Goal: Check status: Check status

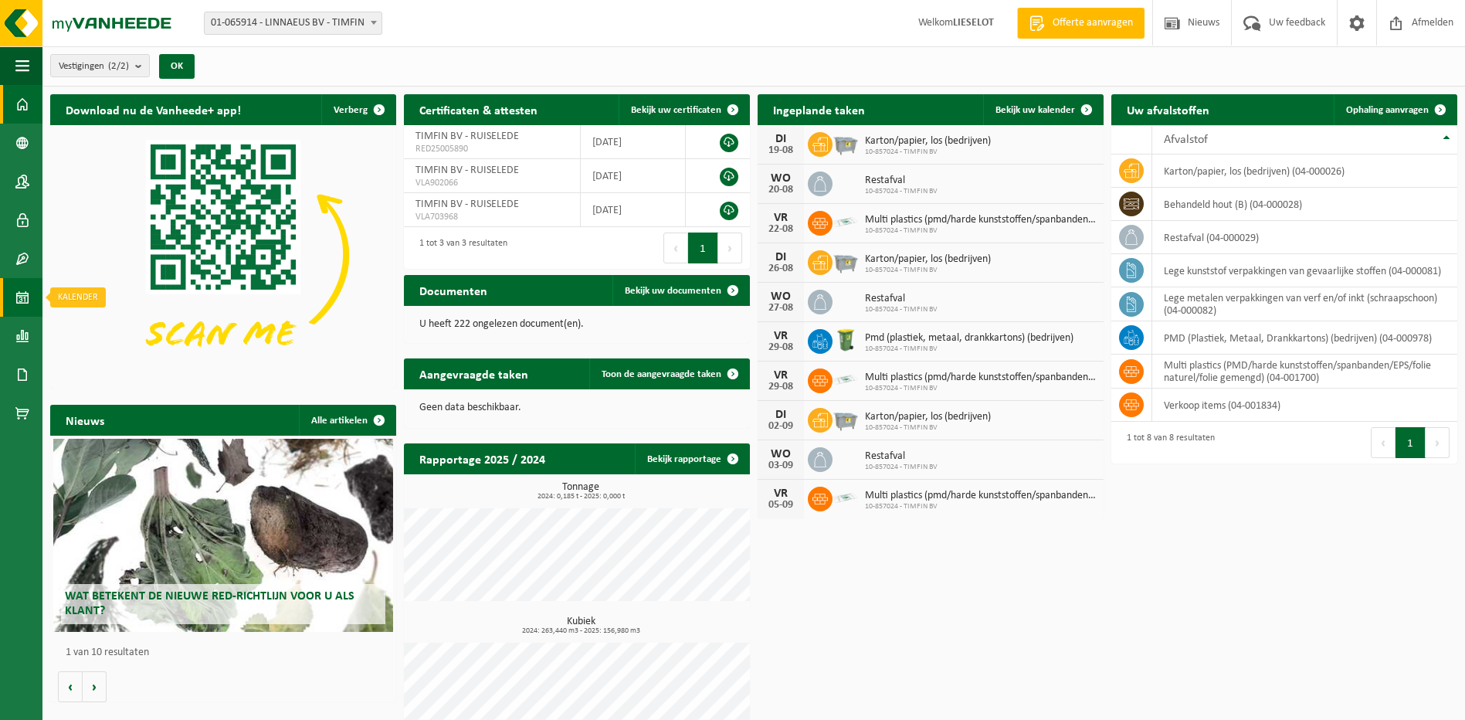
click at [21, 309] on span at bounding box center [22, 297] width 14 height 39
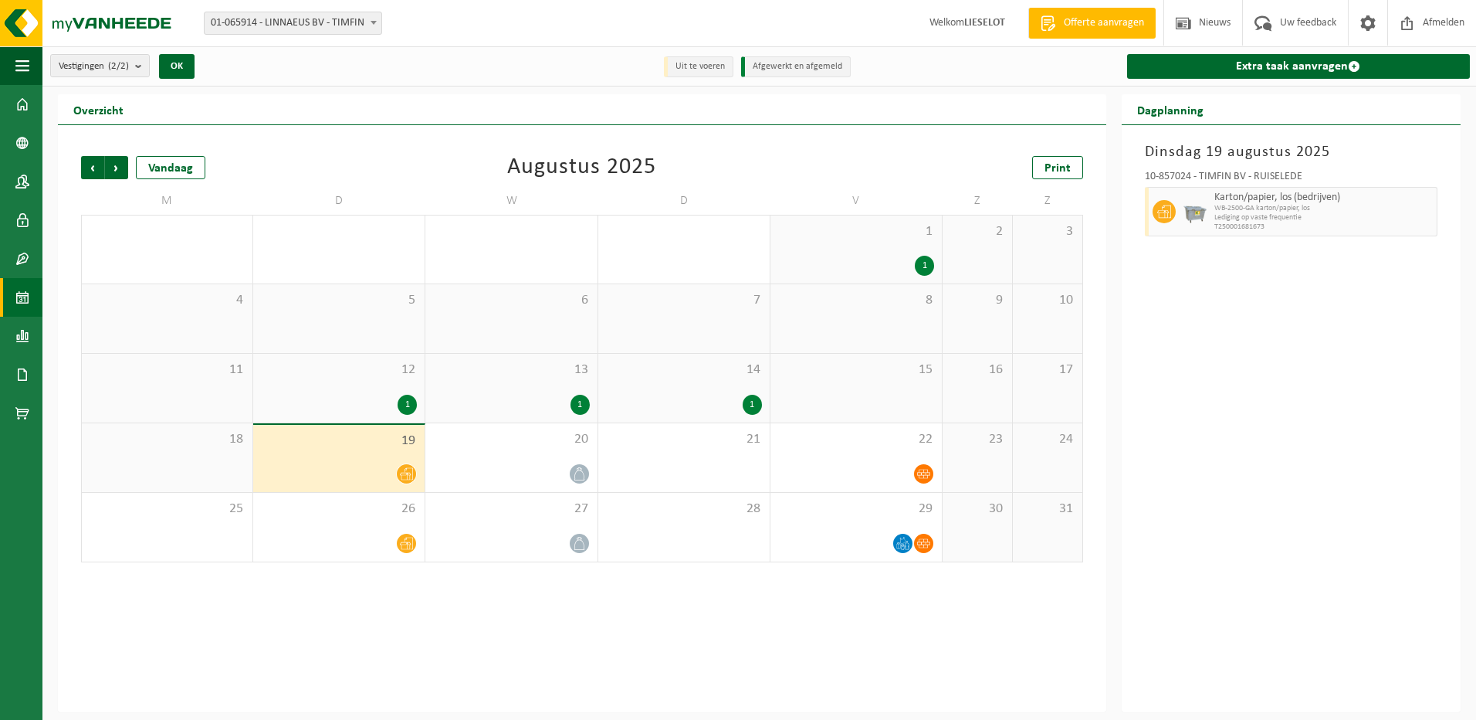
click at [689, 384] on div "14 1" at bounding box center [683, 388] width 171 height 69
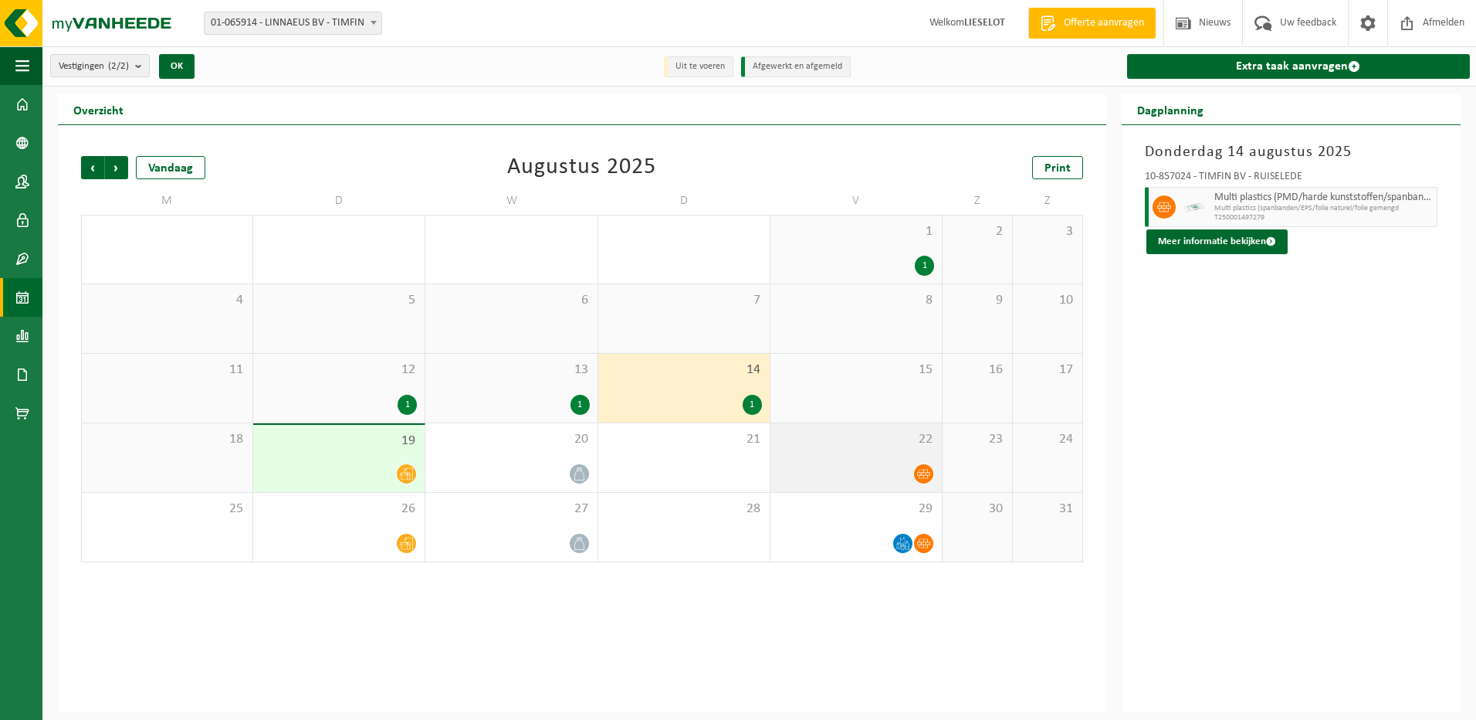
click at [886, 472] on div at bounding box center [856, 473] width 156 height 21
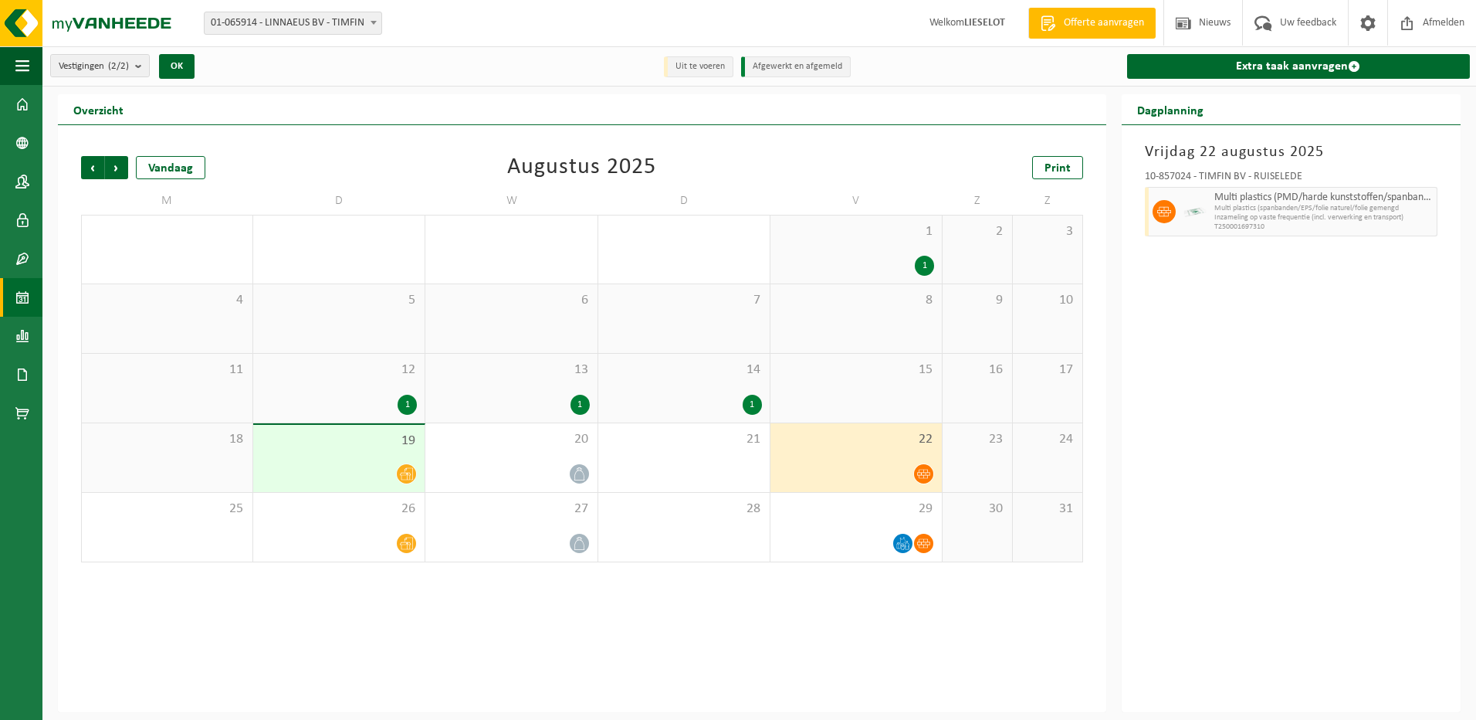
click at [381, 457] on div "19" at bounding box center [338, 458] width 171 height 67
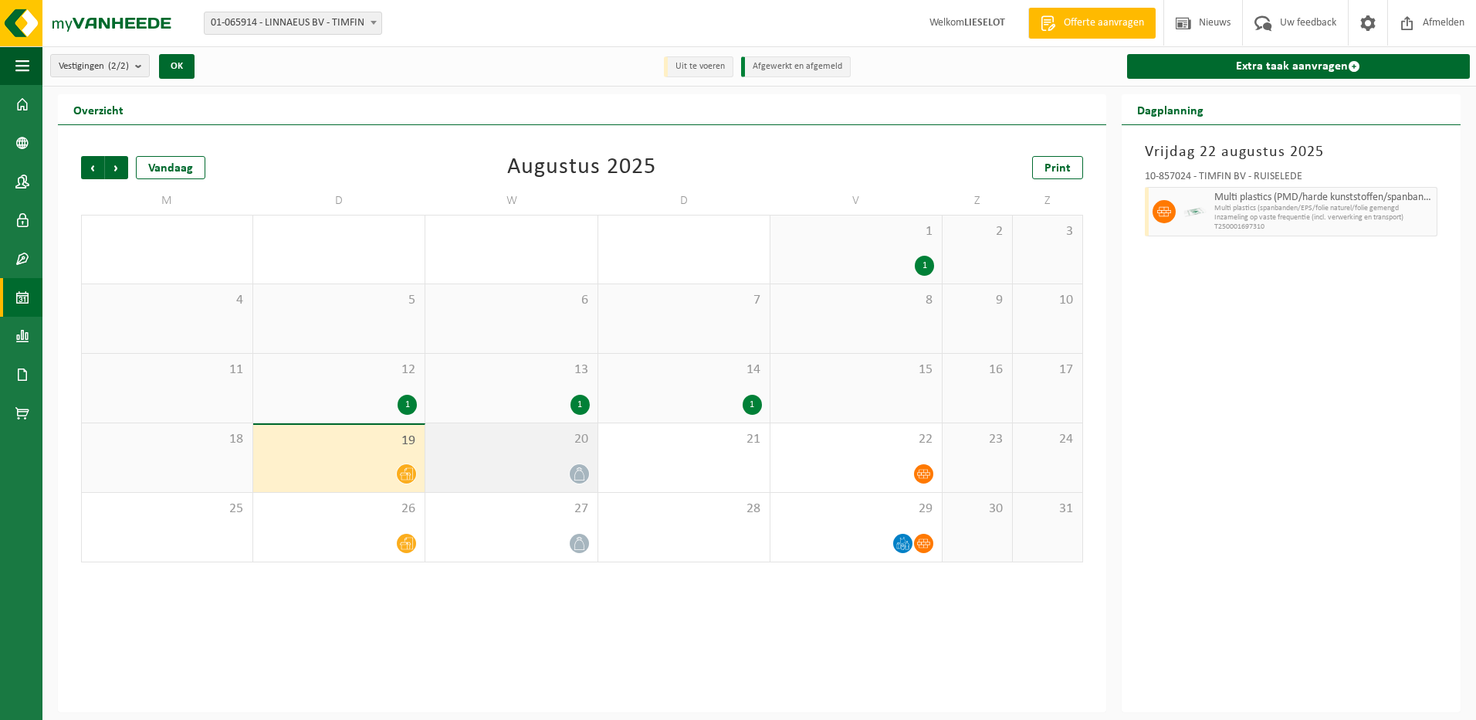
click at [503, 461] on div "20" at bounding box center [510, 457] width 171 height 69
